Goal: Task Accomplishment & Management: Manage account settings

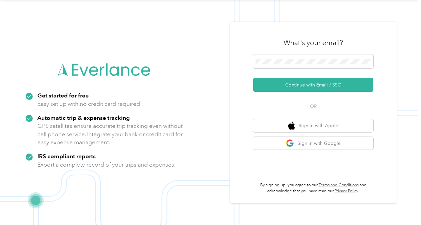
scroll to position [21, 0]
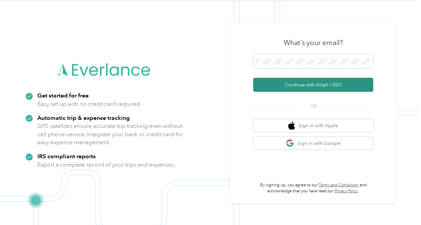
click at [305, 82] on button "Continue with Email / SSO" at bounding box center [313, 85] width 120 height 14
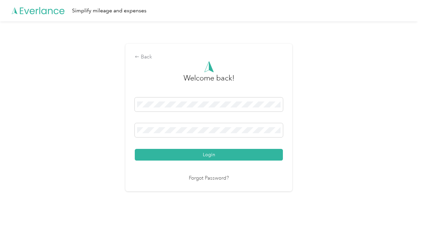
click at [135, 149] on button "Login" at bounding box center [209, 155] width 148 height 12
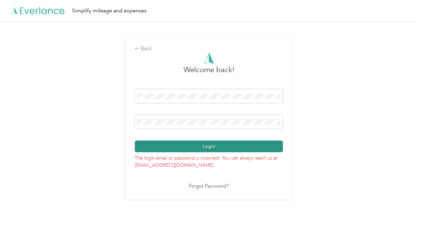
click at [211, 146] on button "Login" at bounding box center [209, 147] width 148 height 12
click at [208, 145] on button "Login" at bounding box center [209, 147] width 148 height 12
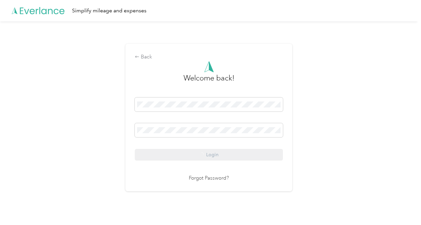
click at [208, 145] on div "Login" at bounding box center [209, 128] width 148 height 63
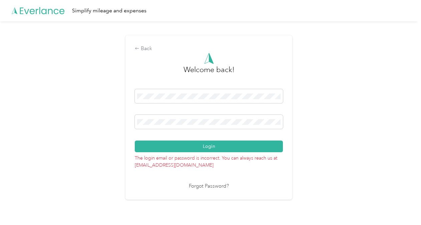
click at [202, 187] on link "Forgot Password?" at bounding box center [209, 187] width 40 height 8
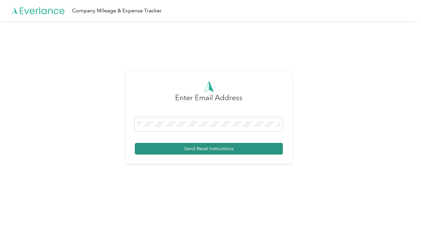
click at [214, 146] on button "Send Reset Instructions" at bounding box center [209, 149] width 148 height 12
